Goal: Transaction & Acquisition: Purchase product/service

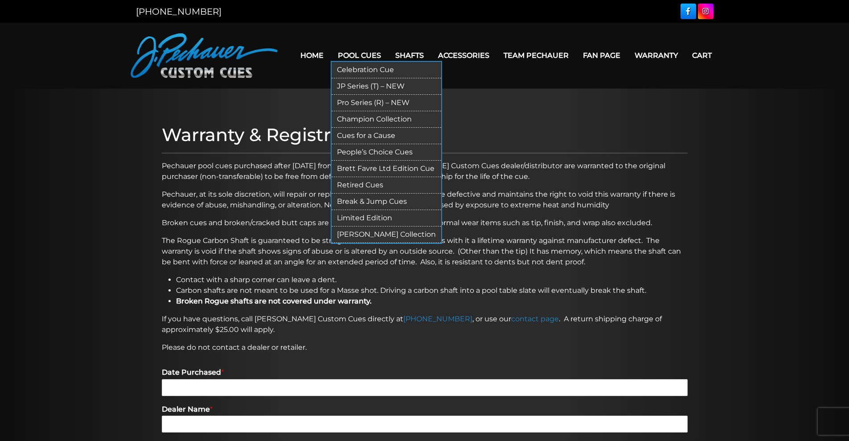
click at [356, 221] on link "Limited Edition" at bounding box center [386, 218] width 110 height 16
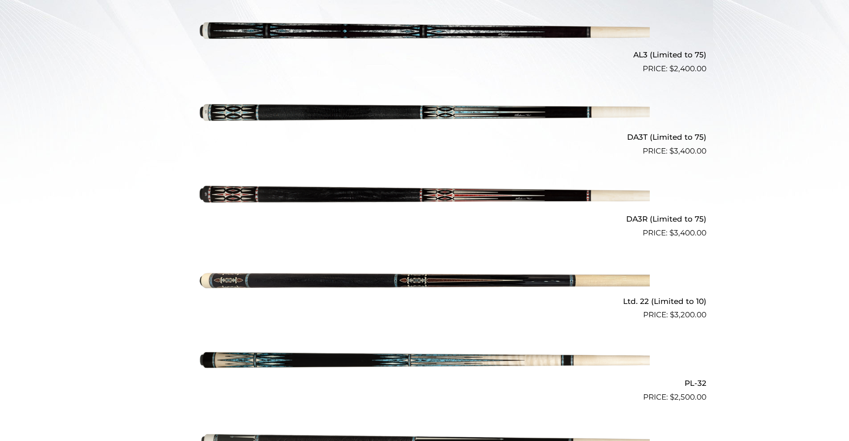
scroll to position [310, 0]
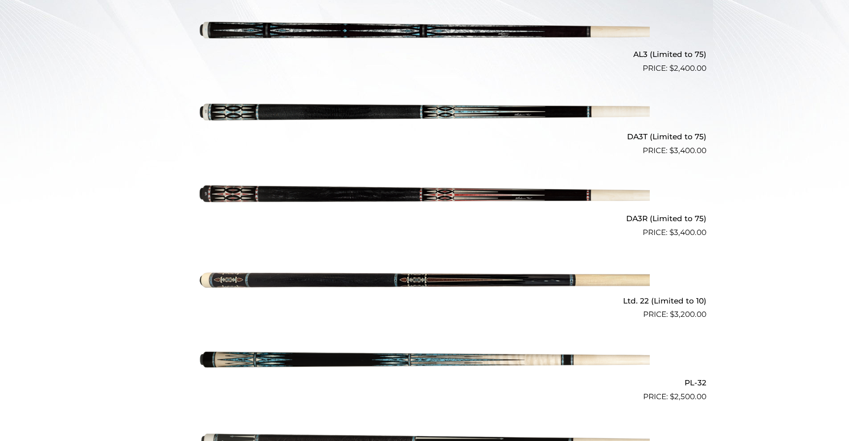
click at [436, 276] on img at bounding box center [425, 279] width 450 height 75
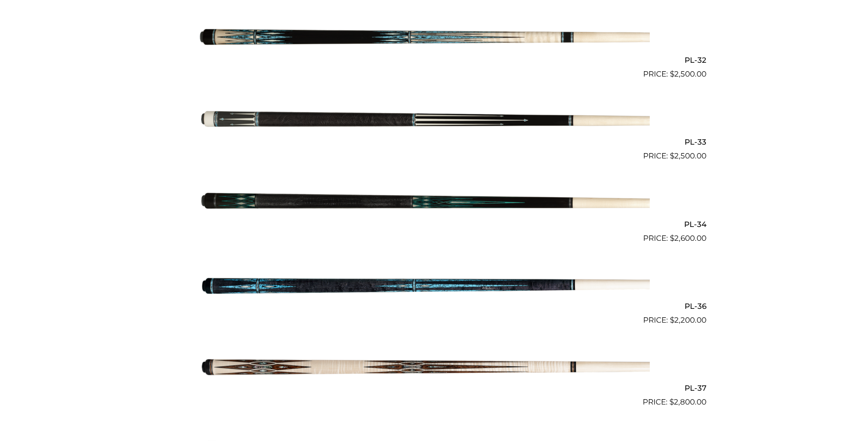
scroll to position [633, 0]
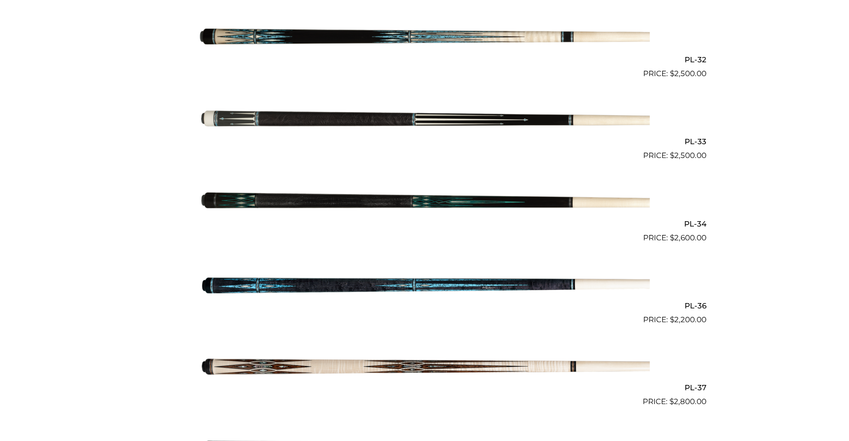
click at [421, 200] on img at bounding box center [425, 202] width 450 height 75
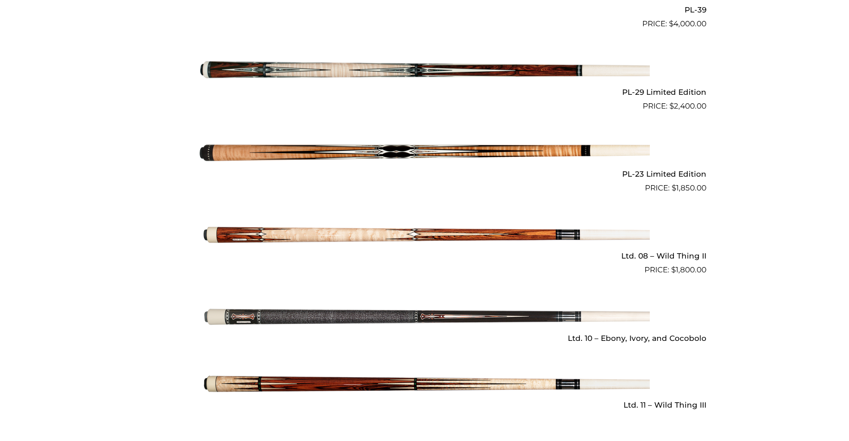
scroll to position [1176, 0]
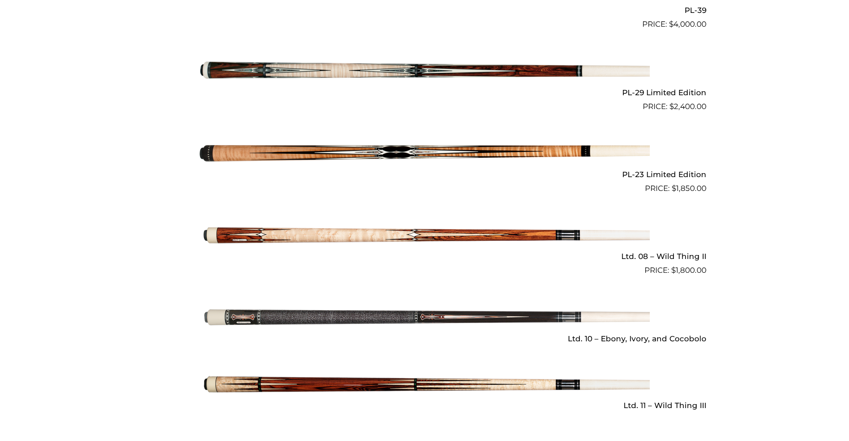
click at [313, 234] on img at bounding box center [425, 235] width 450 height 75
click at [581, 71] on img at bounding box center [425, 71] width 450 height 75
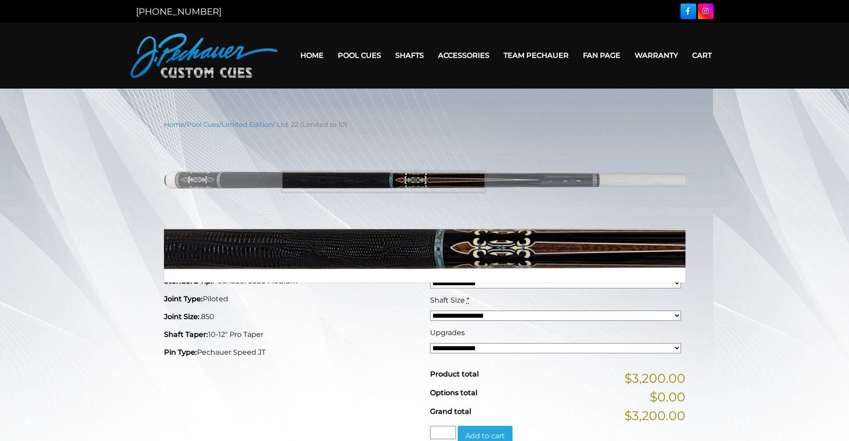
click at [383, 182] on img at bounding box center [424, 179] width 521 height 87
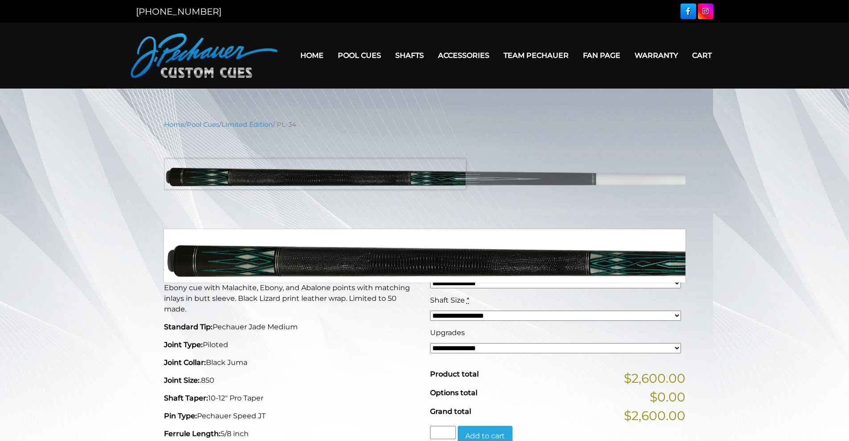
click at [220, 174] on img at bounding box center [424, 179] width 521 height 87
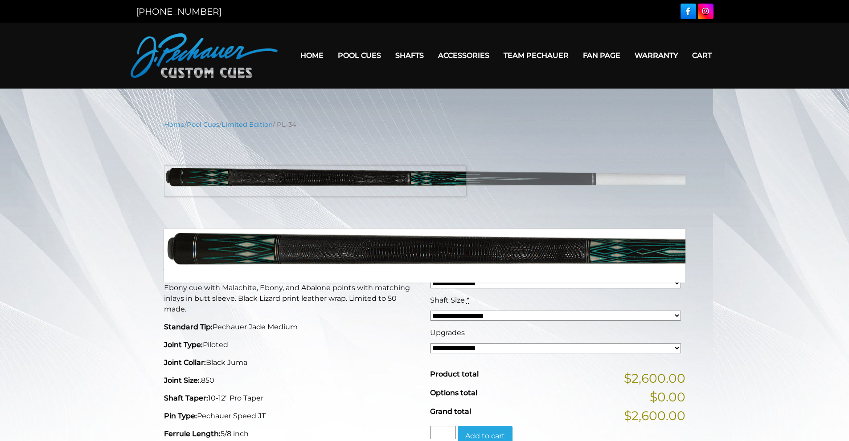
click at [221, 181] on img at bounding box center [424, 179] width 521 height 87
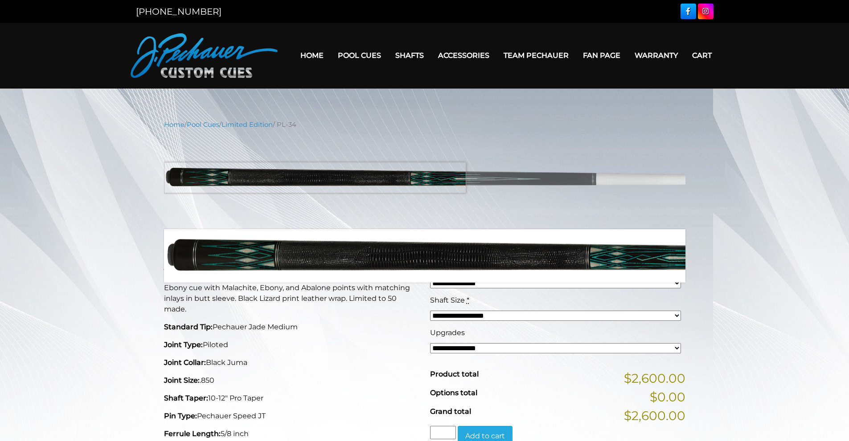
click at [221, 178] on img at bounding box center [424, 179] width 521 height 87
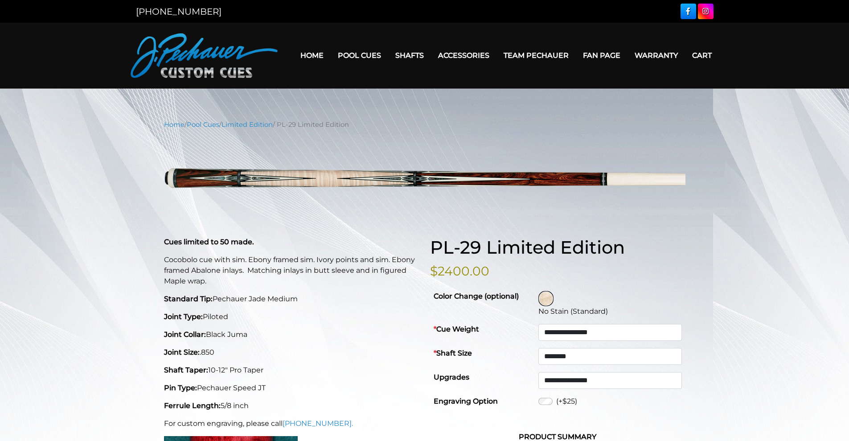
select select "********"
click at [536, 301] on img at bounding box center [531, 298] width 13 height 13
click at [531, 300] on img at bounding box center [531, 298] width 13 height 13
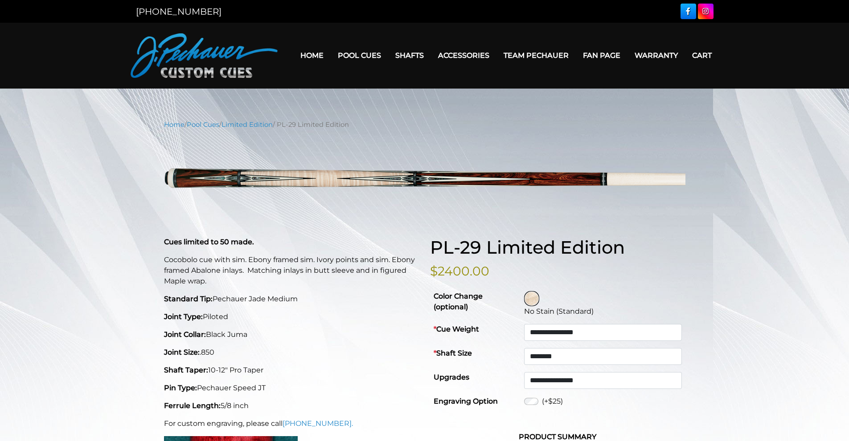
click at [260, 275] on p "Cocobolo cue with sim. Ebony framed sim. Ivory points and sim. Ebony framed Aba…" at bounding box center [291, 271] width 255 height 32
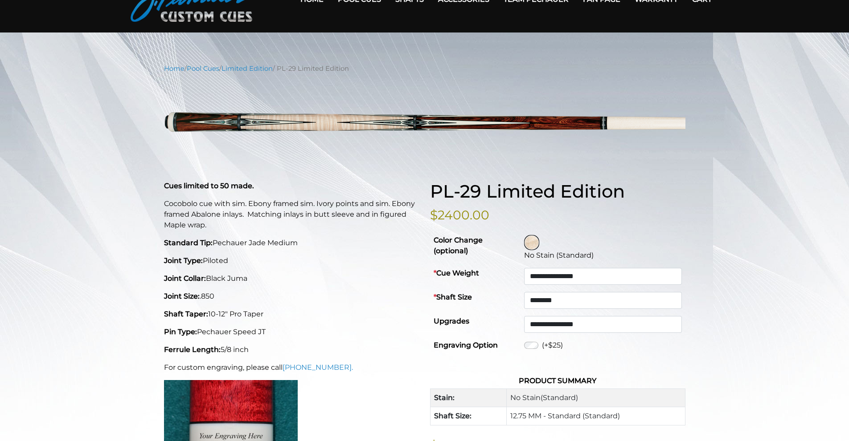
scroll to position [56, 0]
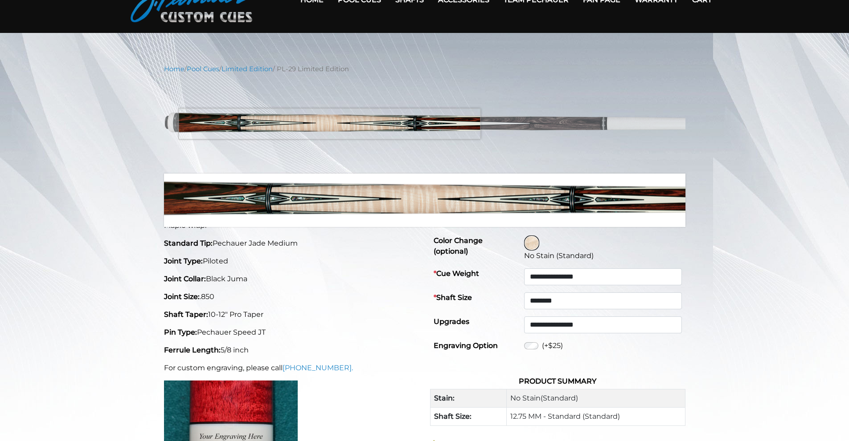
click at [329, 124] on img at bounding box center [424, 124] width 521 height 87
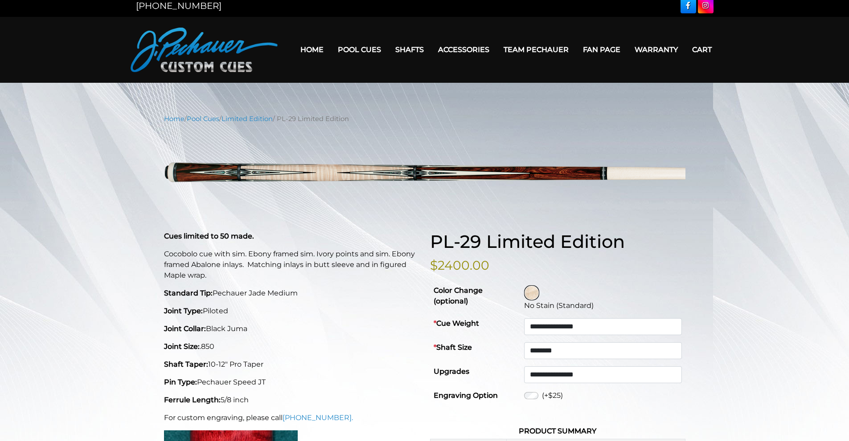
scroll to position [0, 0]
